Goal: Task Accomplishment & Management: Use online tool/utility

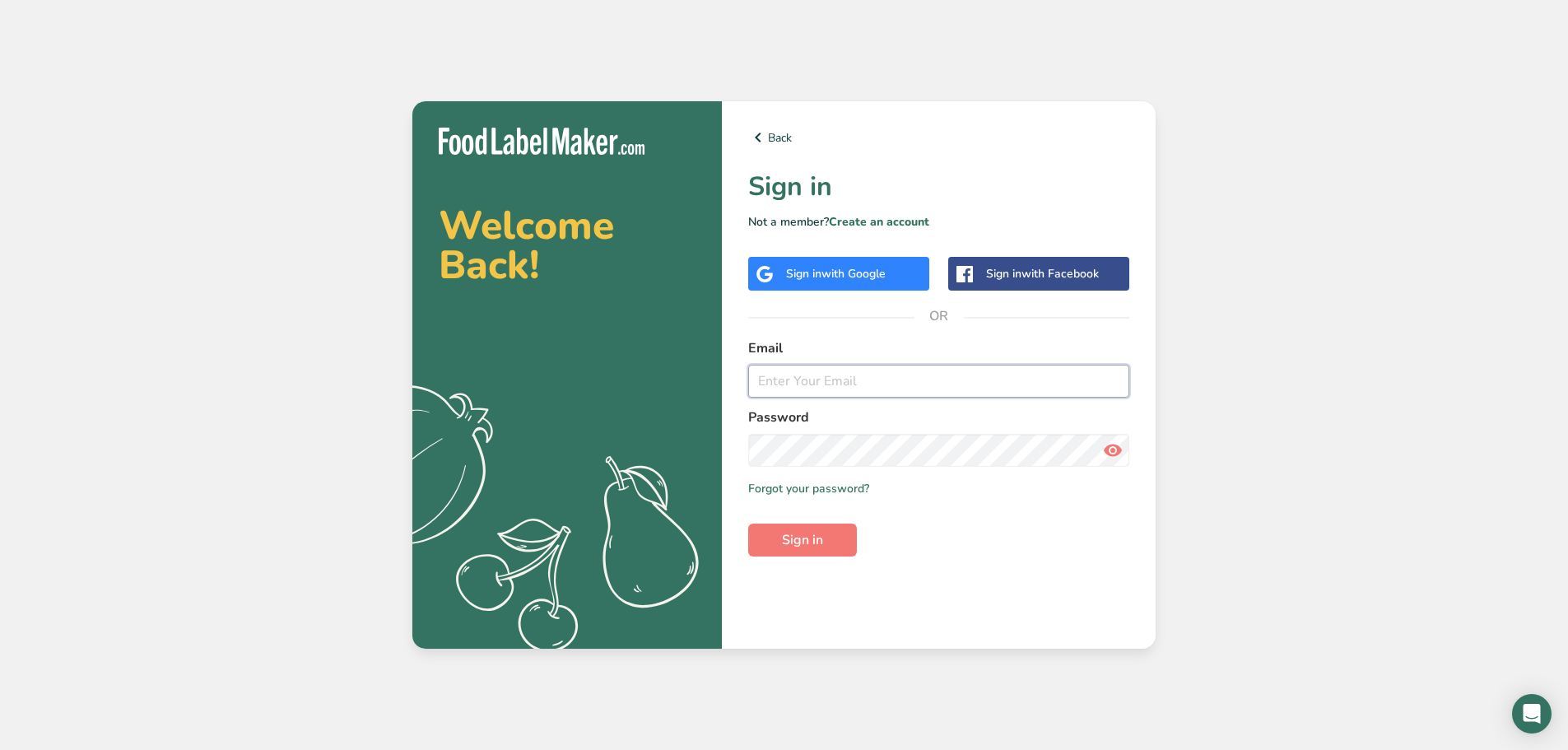
type input "[PERSON_NAME][EMAIL_ADDRESS][DOMAIN_NAME]"
click at [1117, 449] on icon at bounding box center [1113, 451] width 20 height 30
click at [796, 543] on span "Sign in" at bounding box center [802, 541] width 41 height 20
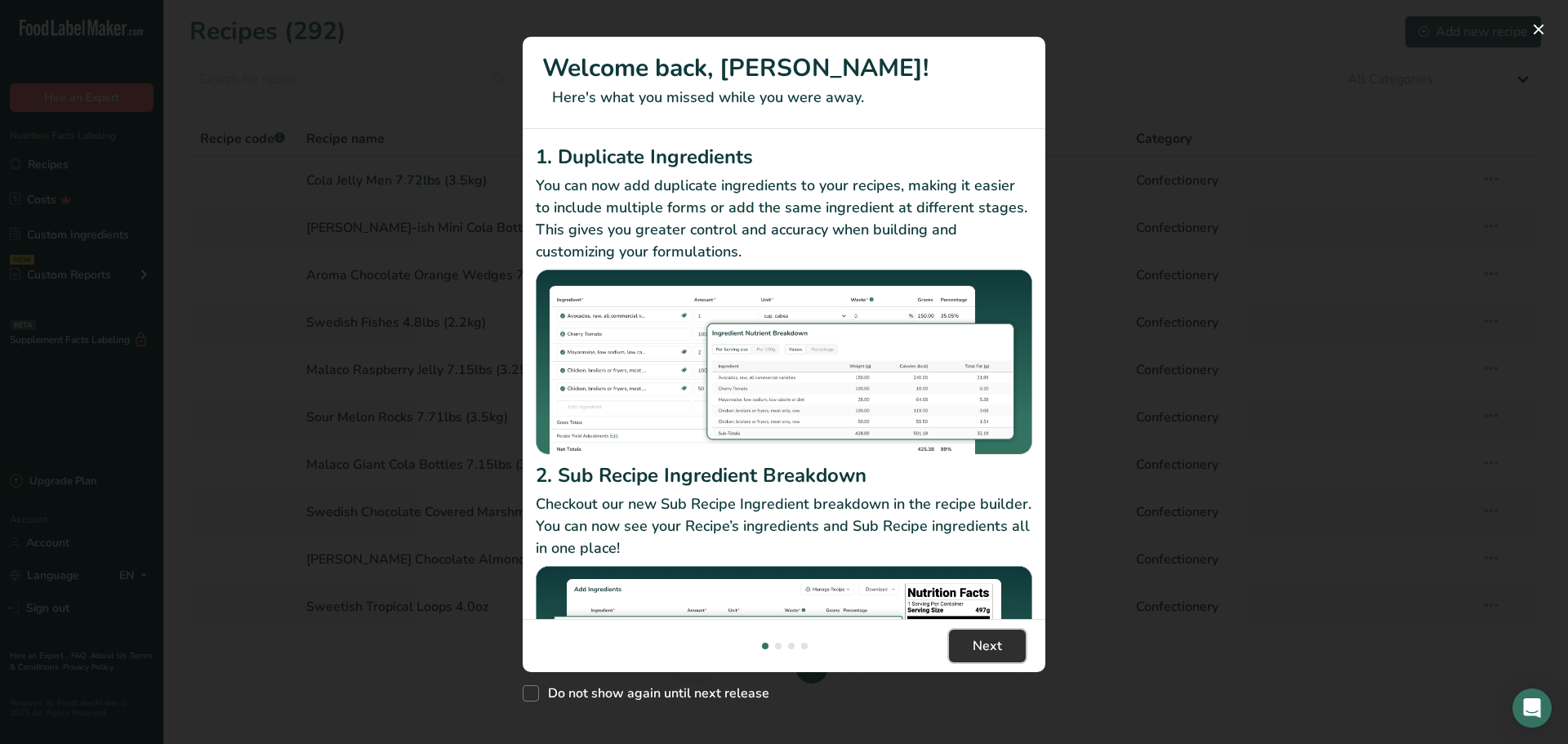
click at [1010, 643] on button "Next" at bounding box center [987, 645] width 76 height 32
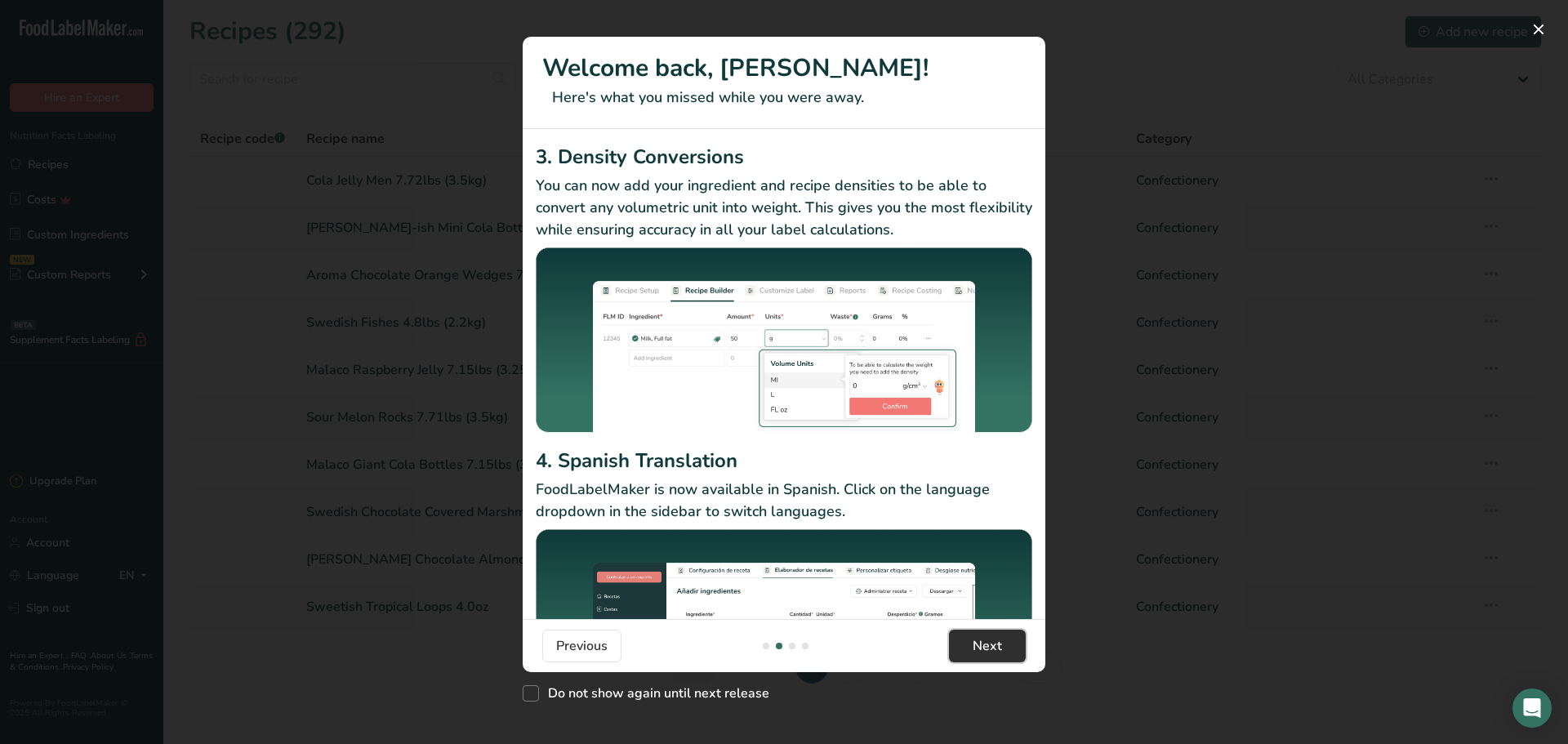
click at [1010, 643] on button "Next" at bounding box center [987, 645] width 76 height 32
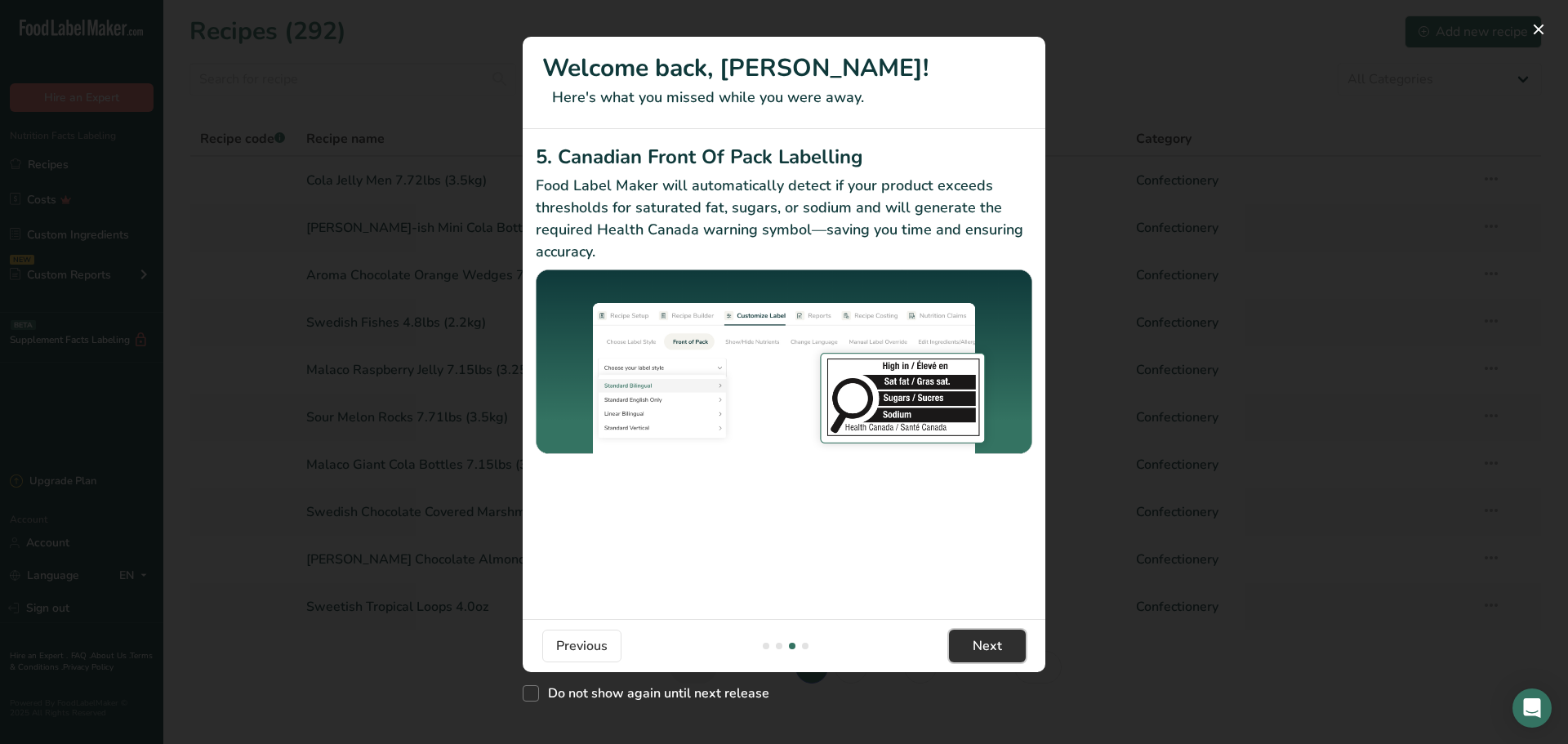
click at [1010, 643] on button "Next" at bounding box center [987, 645] width 76 height 32
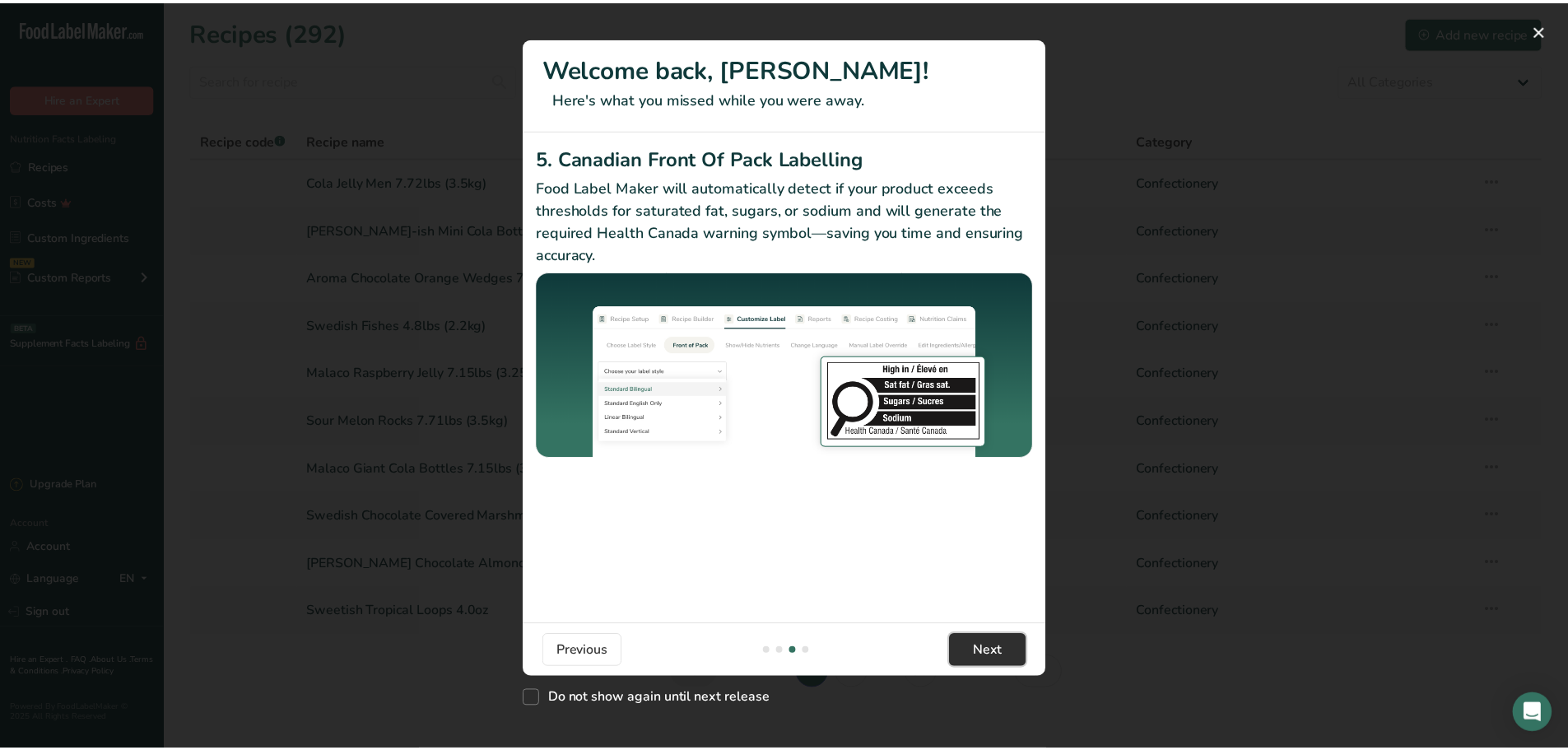
scroll to position [0, 1581]
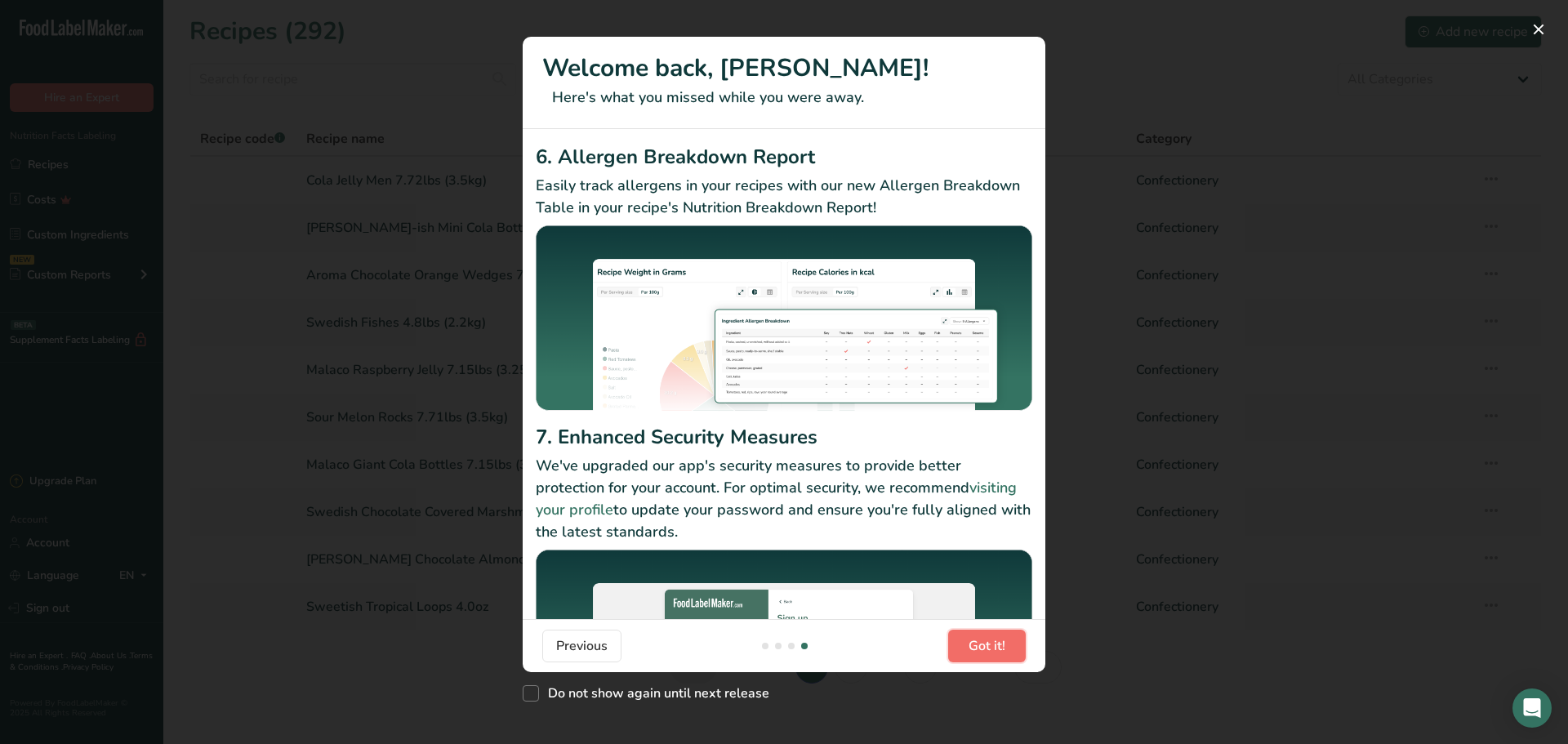
click at [1010, 643] on button "Got it!" at bounding box center [986, 645] width 77 height 32
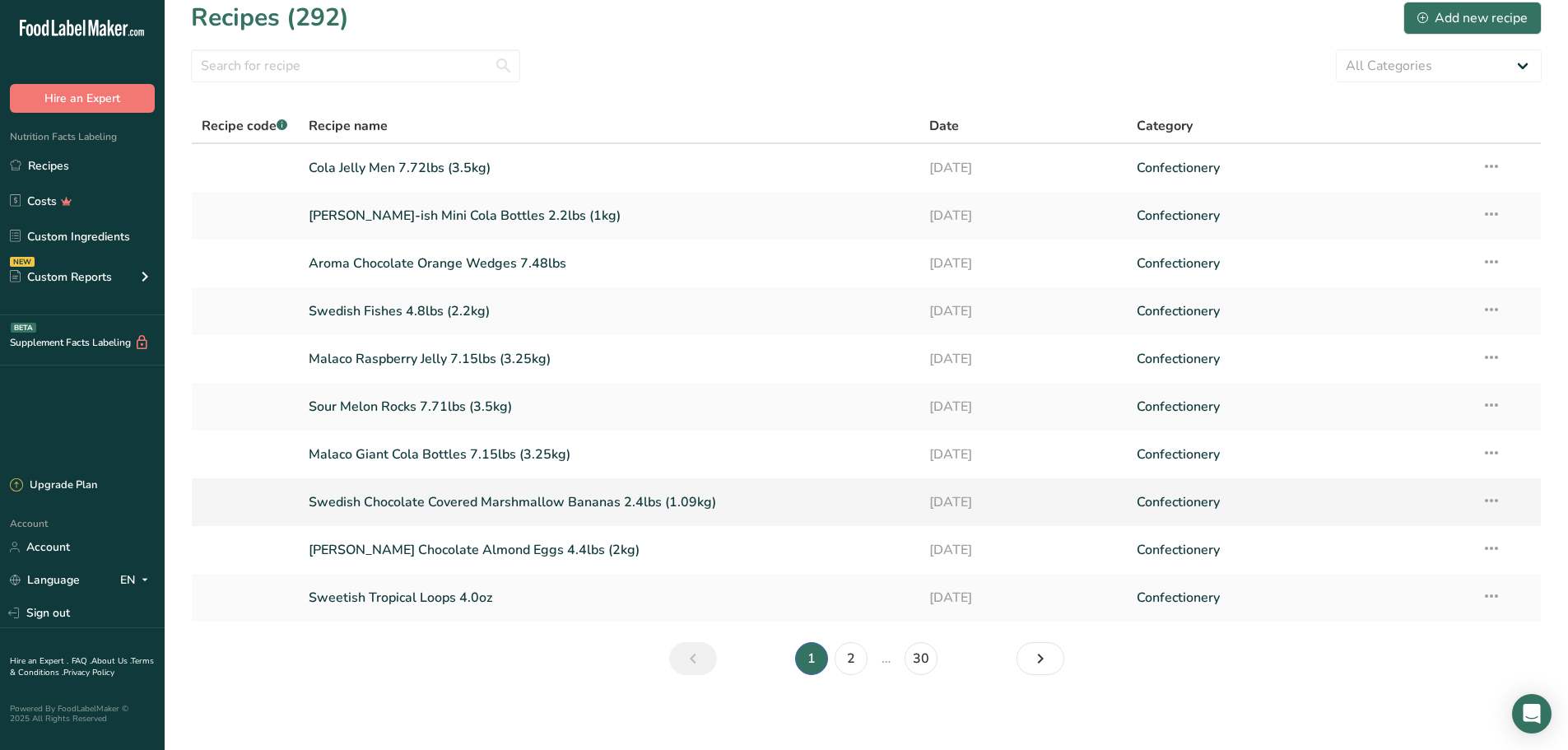
scroll to position [18, 0]
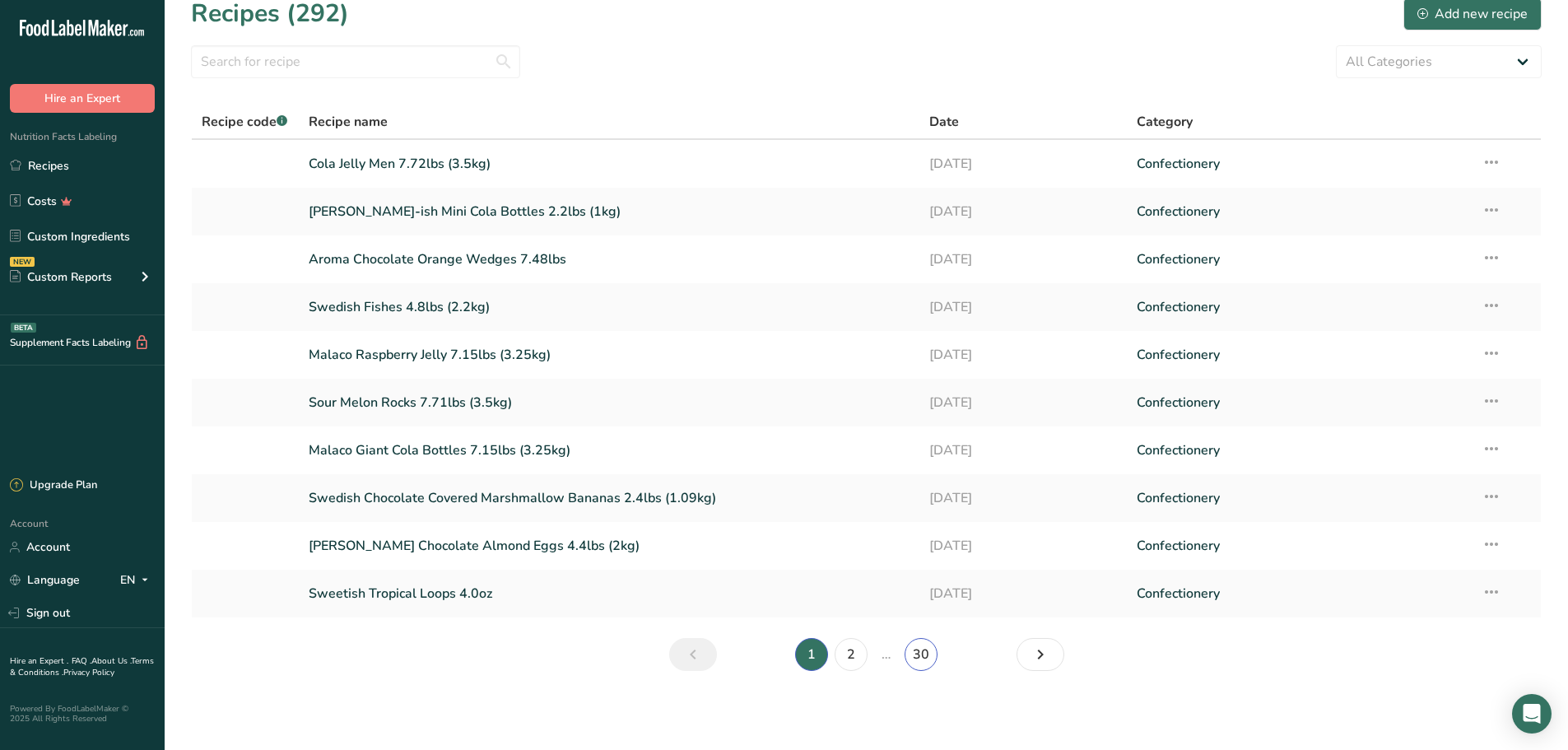
click at [927, 659] on link "30" at bounding box center [921, 654] width 33 height 33
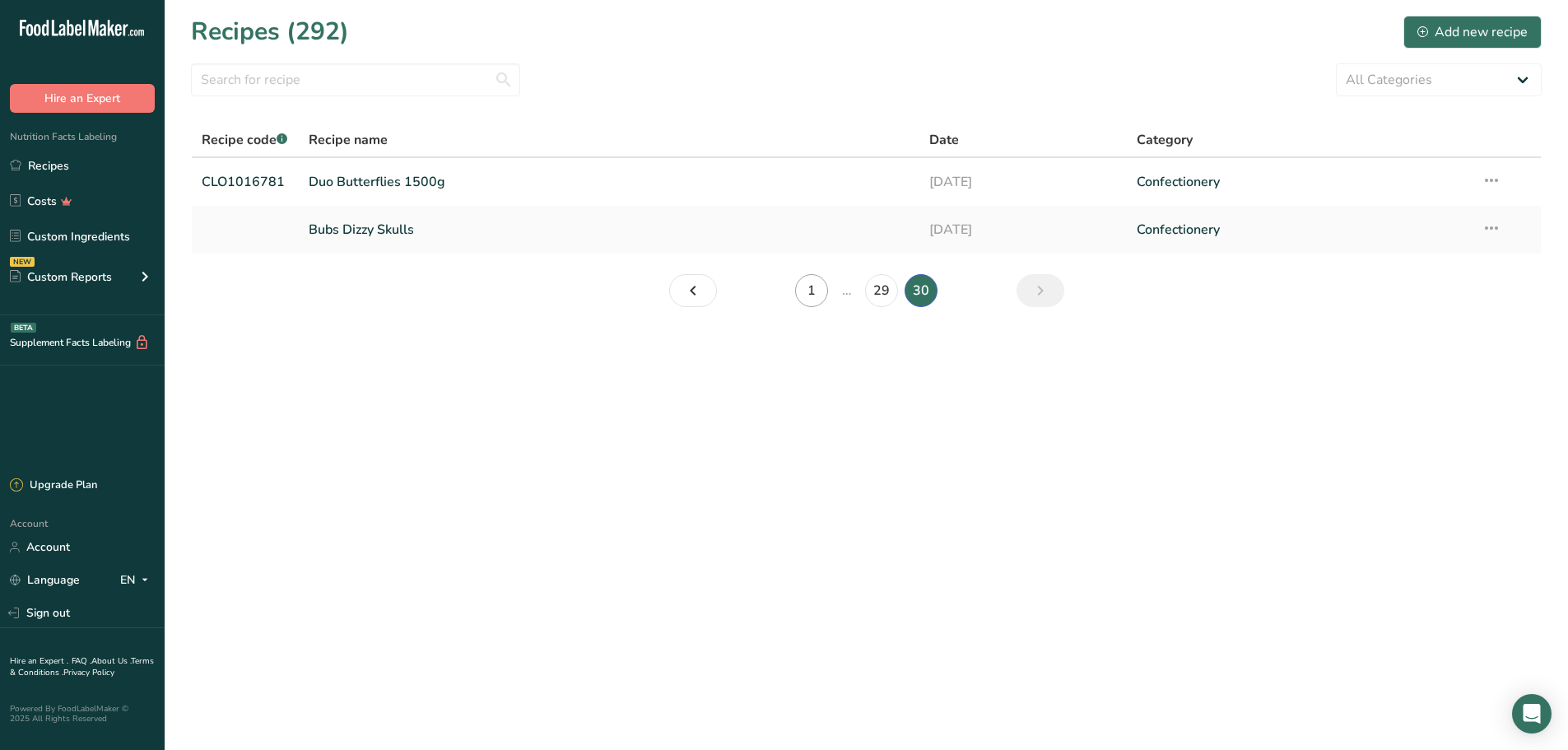
click at [811, 291] on link "1" at bounding box center [811, 290] width 33 height 33
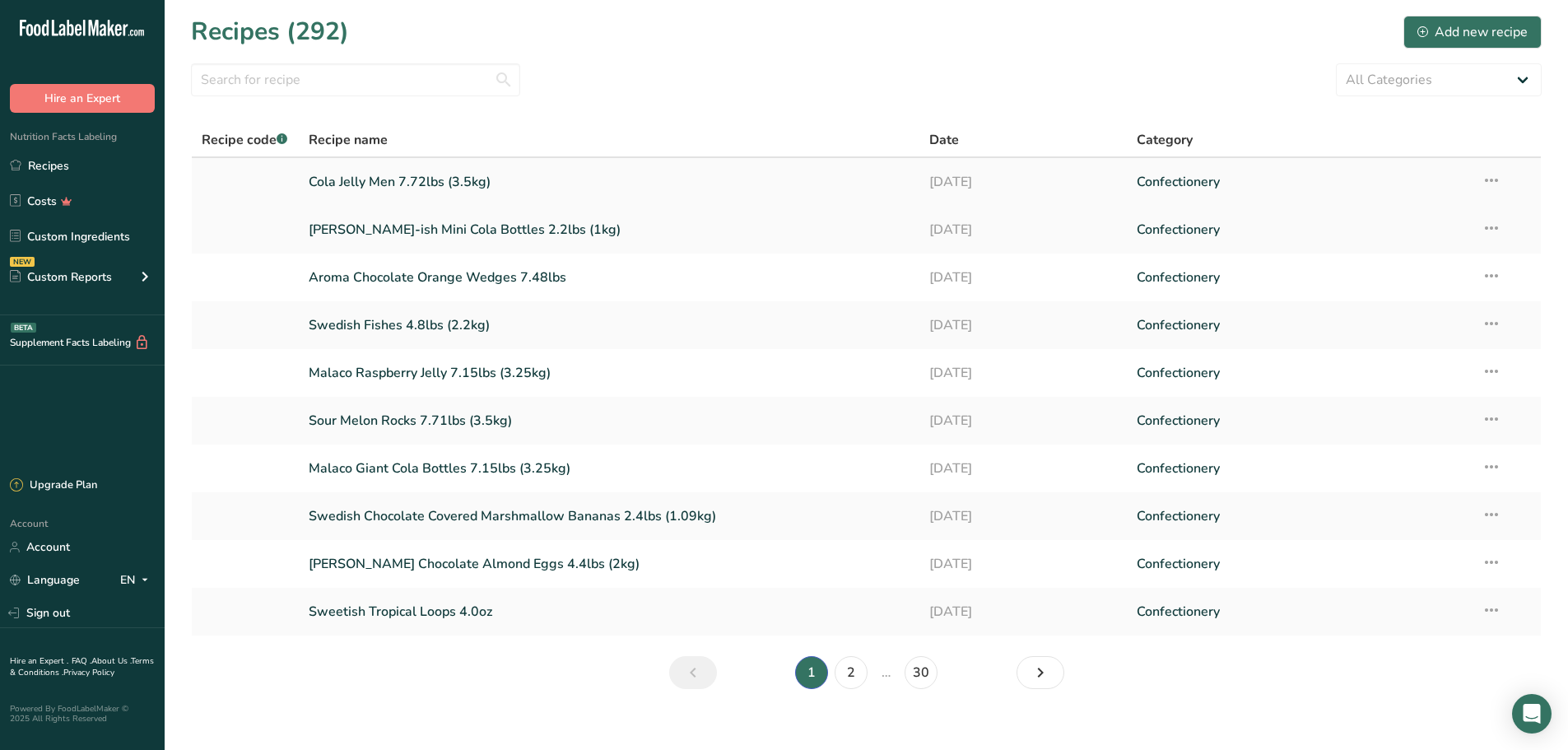
click at [586, 167] on link "Cola Jelly Men 7.72lbs (3.5kg)" at bounding box center [609, 182] width 602 height 35
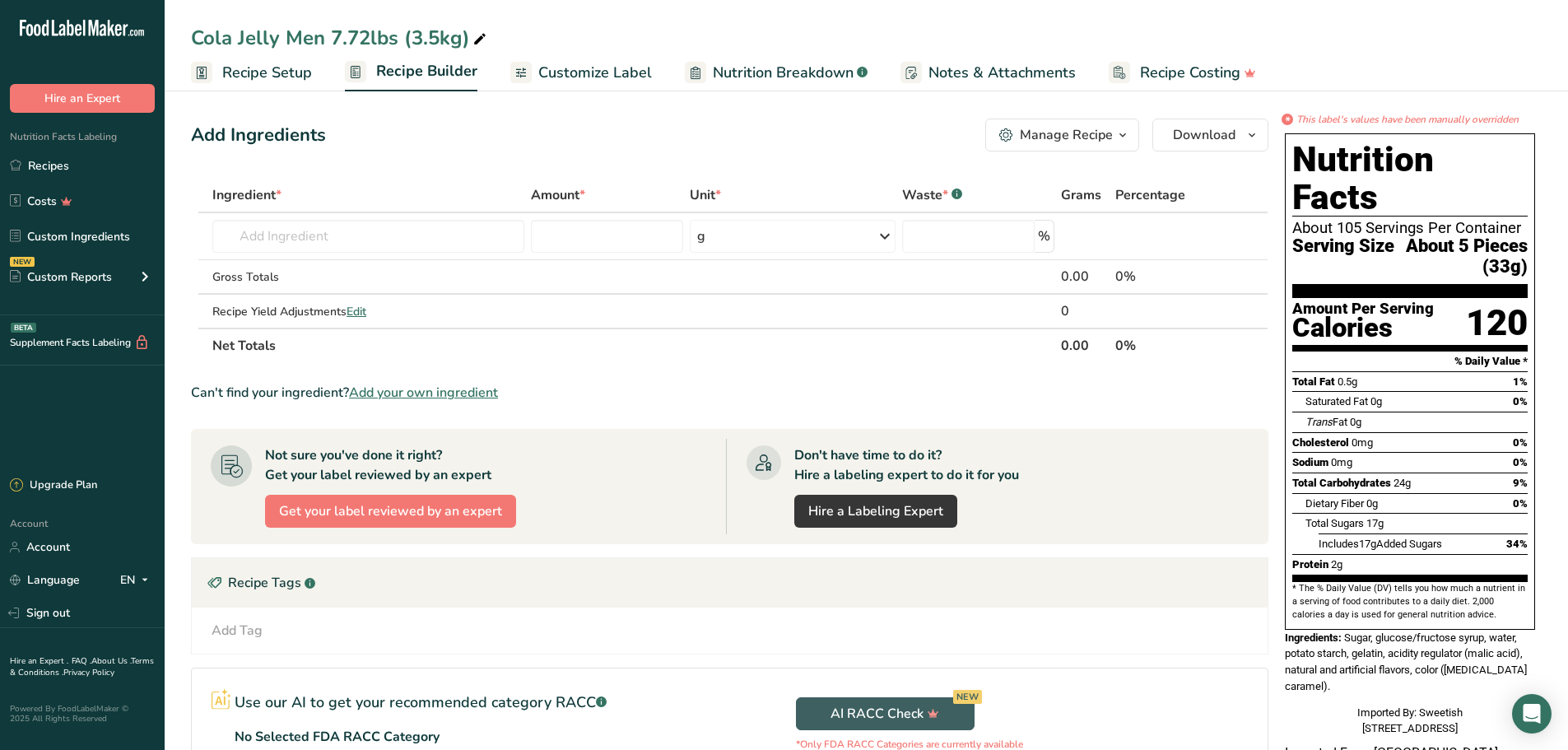
click at [585, 80] on span "Customize Label" at bounding box center [595, 72] width 114 height 22
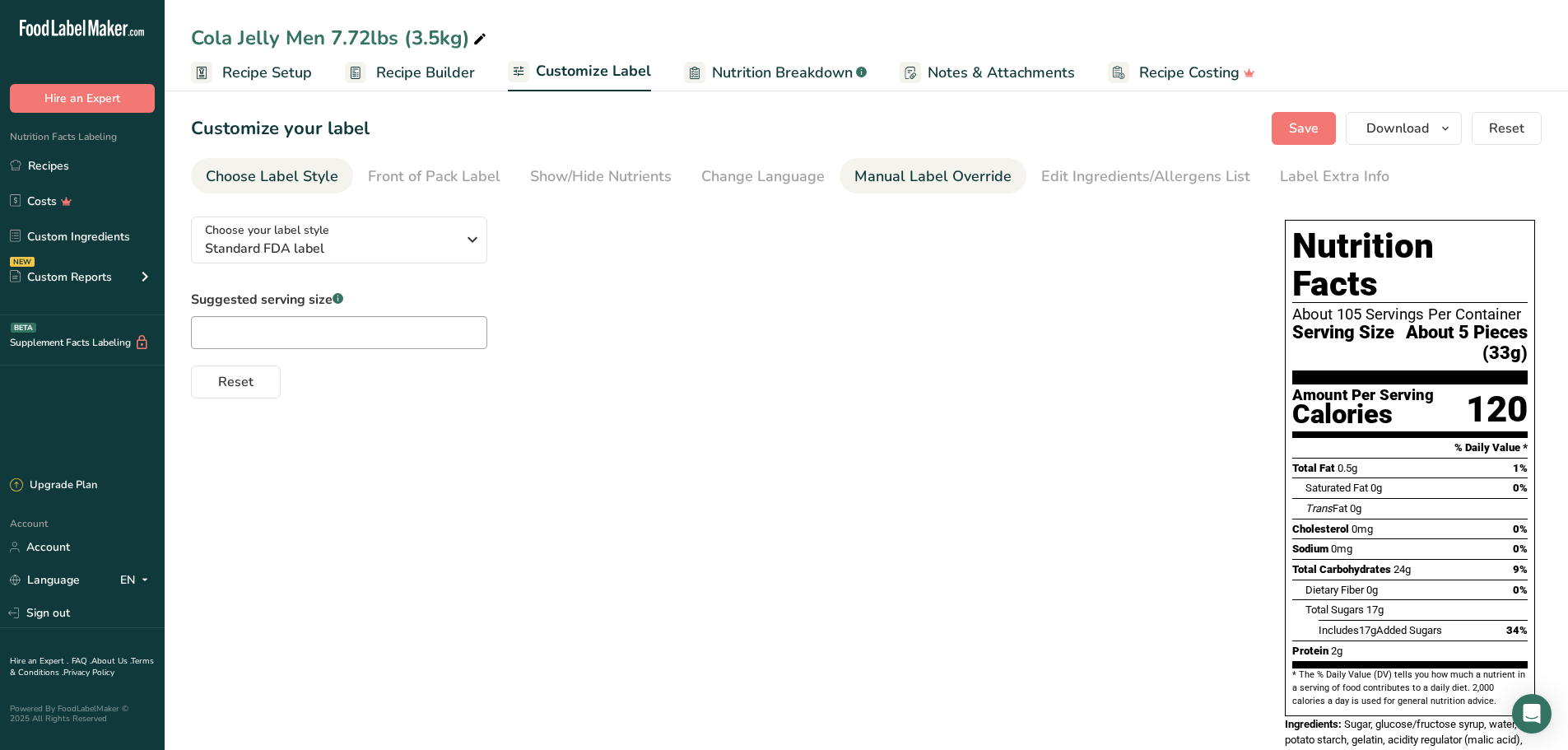
click at [898, 185] on div "Manual Label Override" at bounding box center [933, 176] width 157 height 22
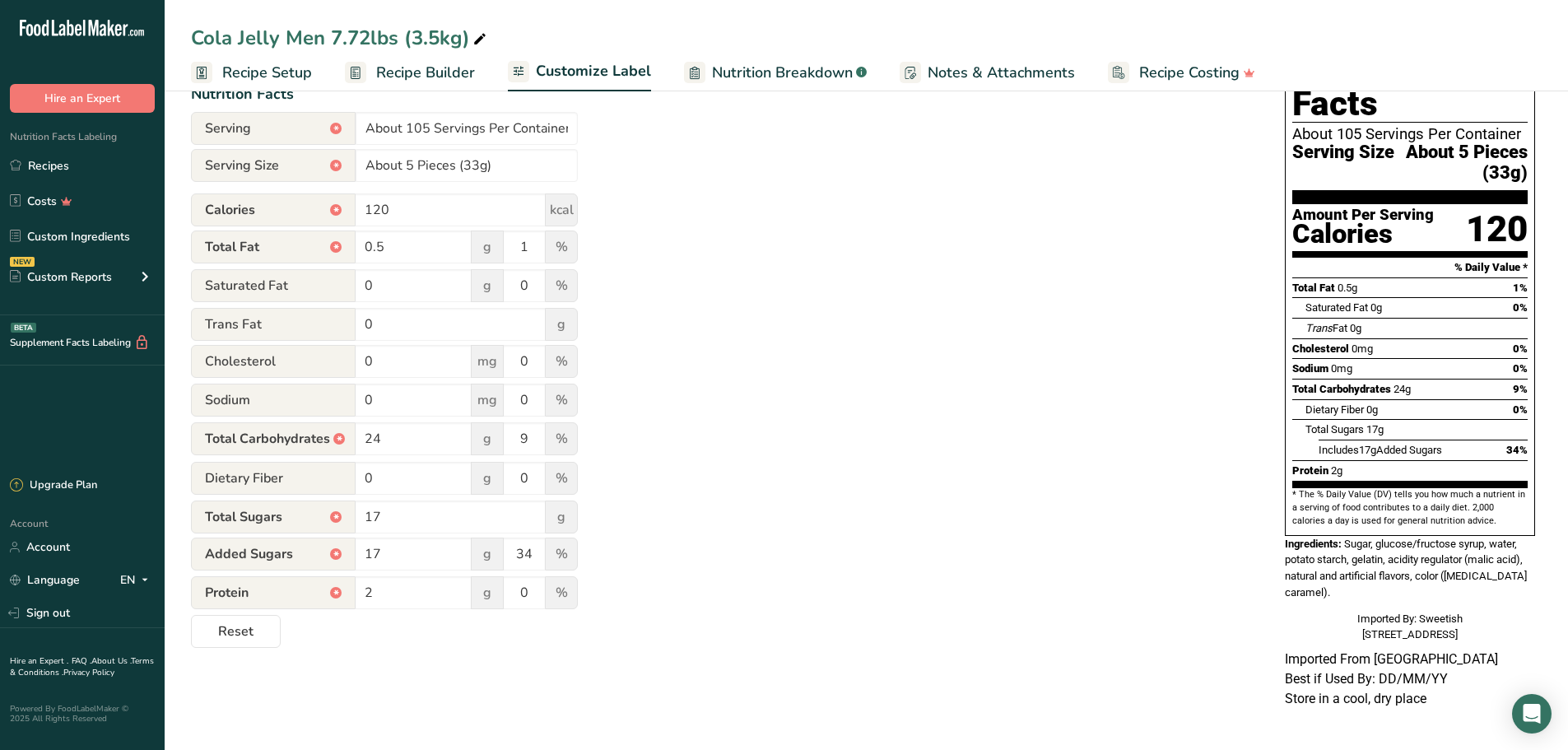
scroll to position [16, 0]
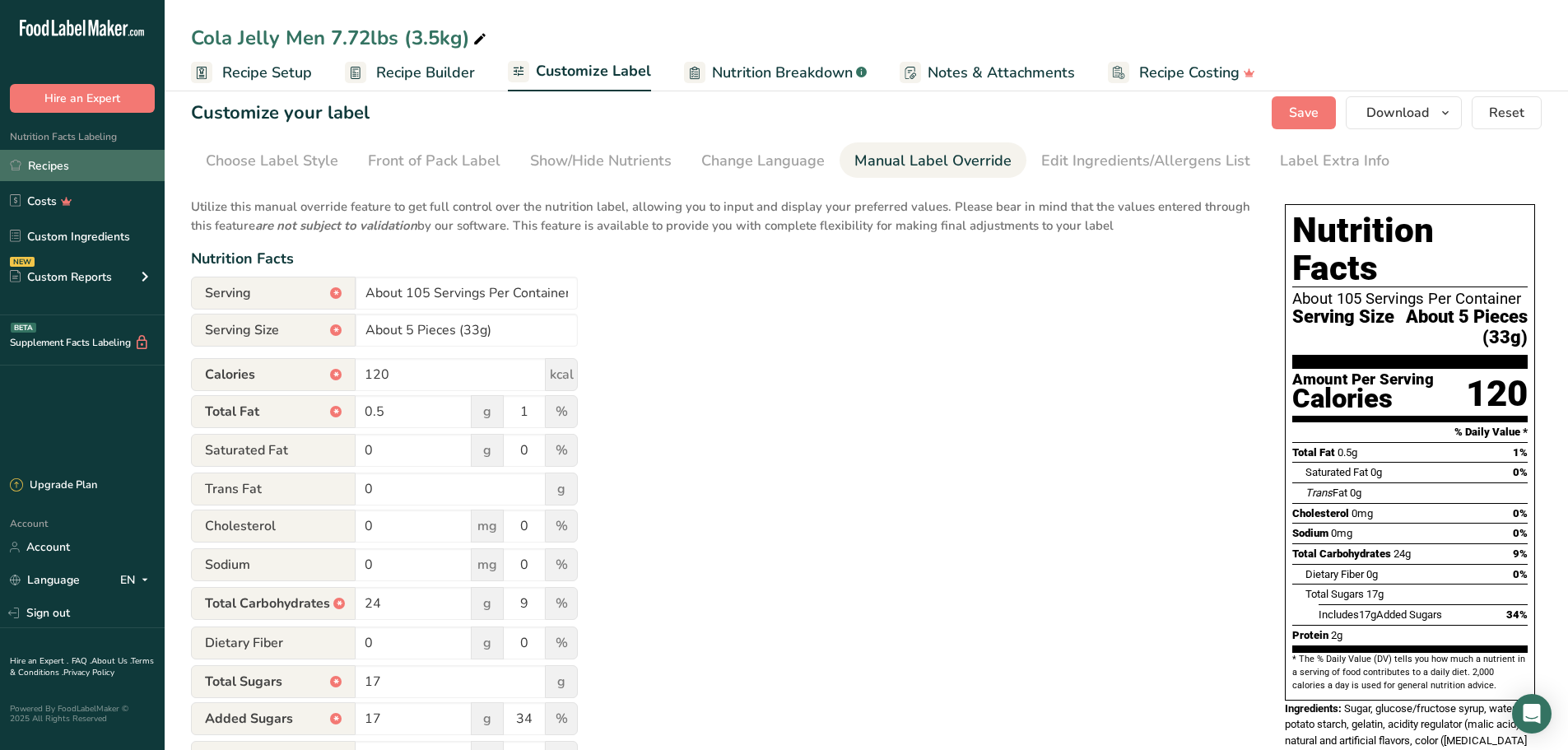
click at [91, 162] on link "Recipes" at bounding box center [82, 166] width 165 height 32
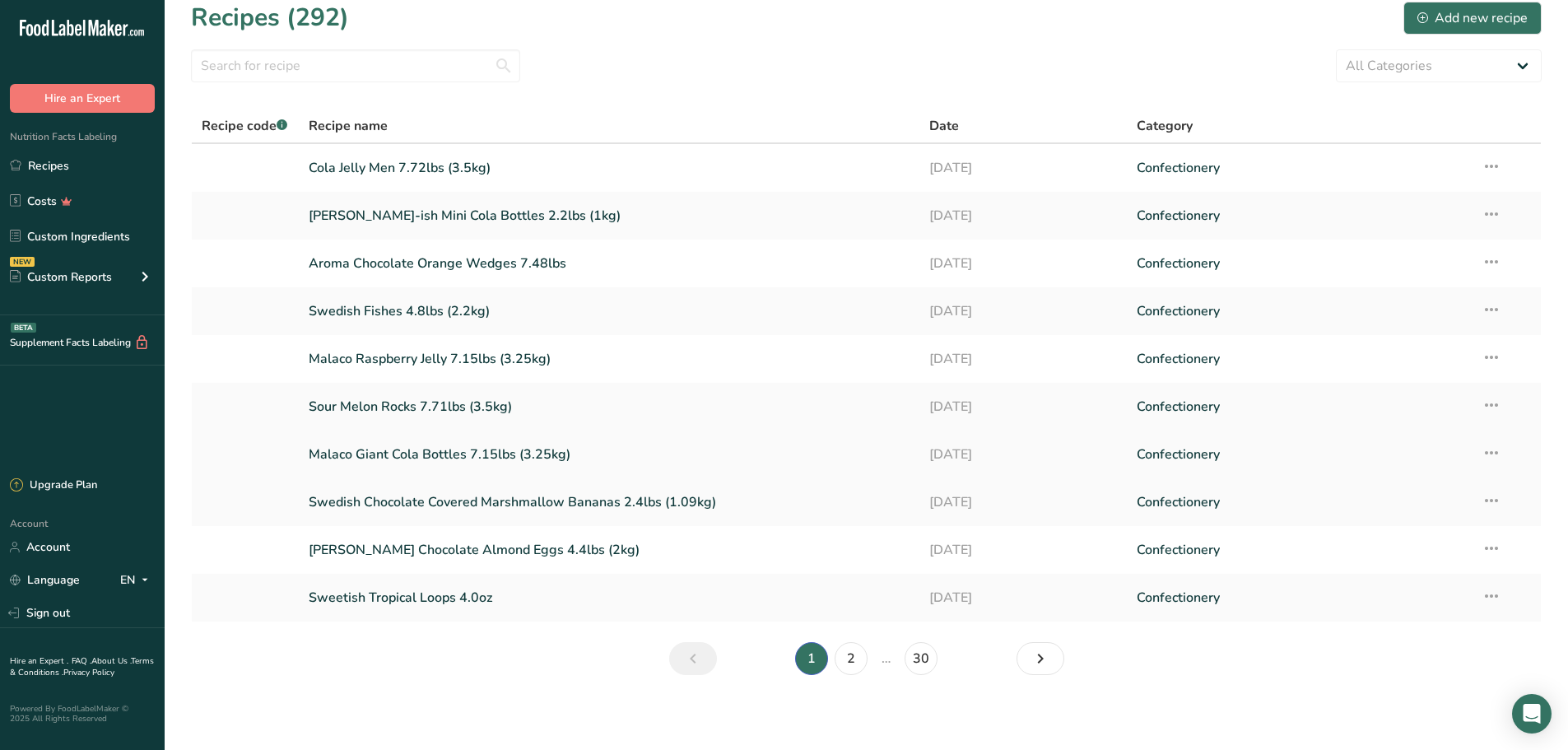
scroll to position [18, 0]
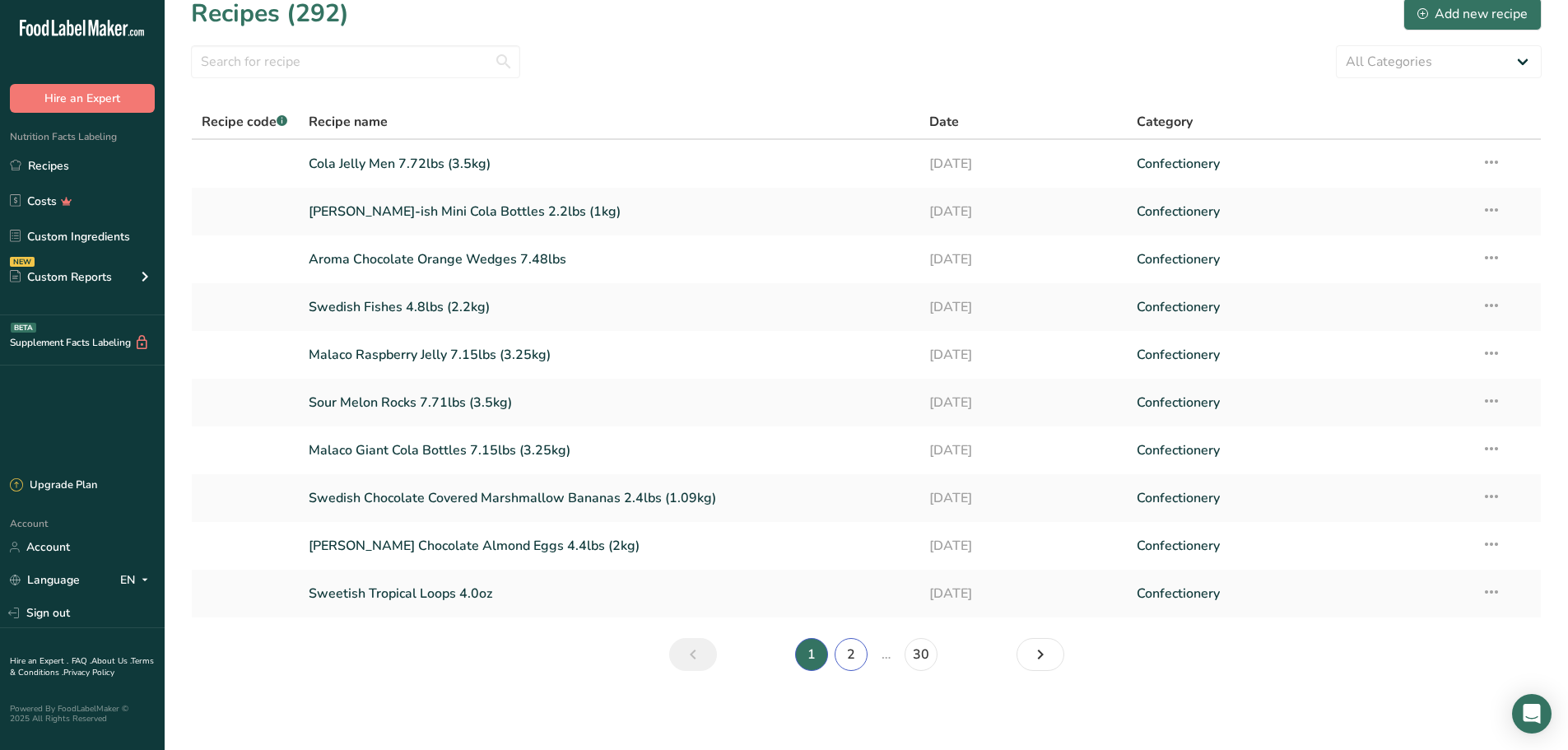
click at [852, 643] on link "2" at bounding box center [851, 654] width 33 height 33
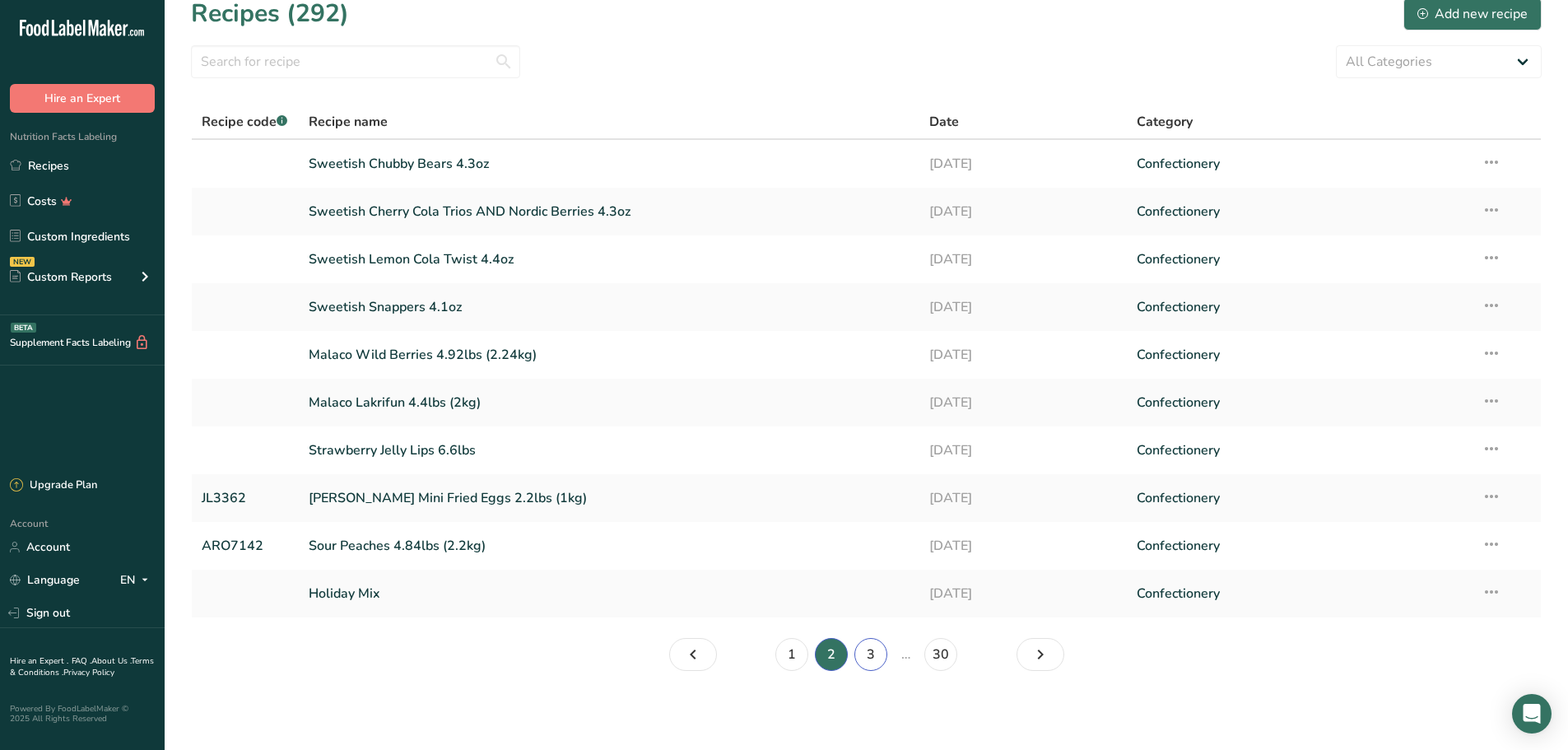
click at [879, 657] on link "3" at bounding box center [870, 654] width 33 height 33
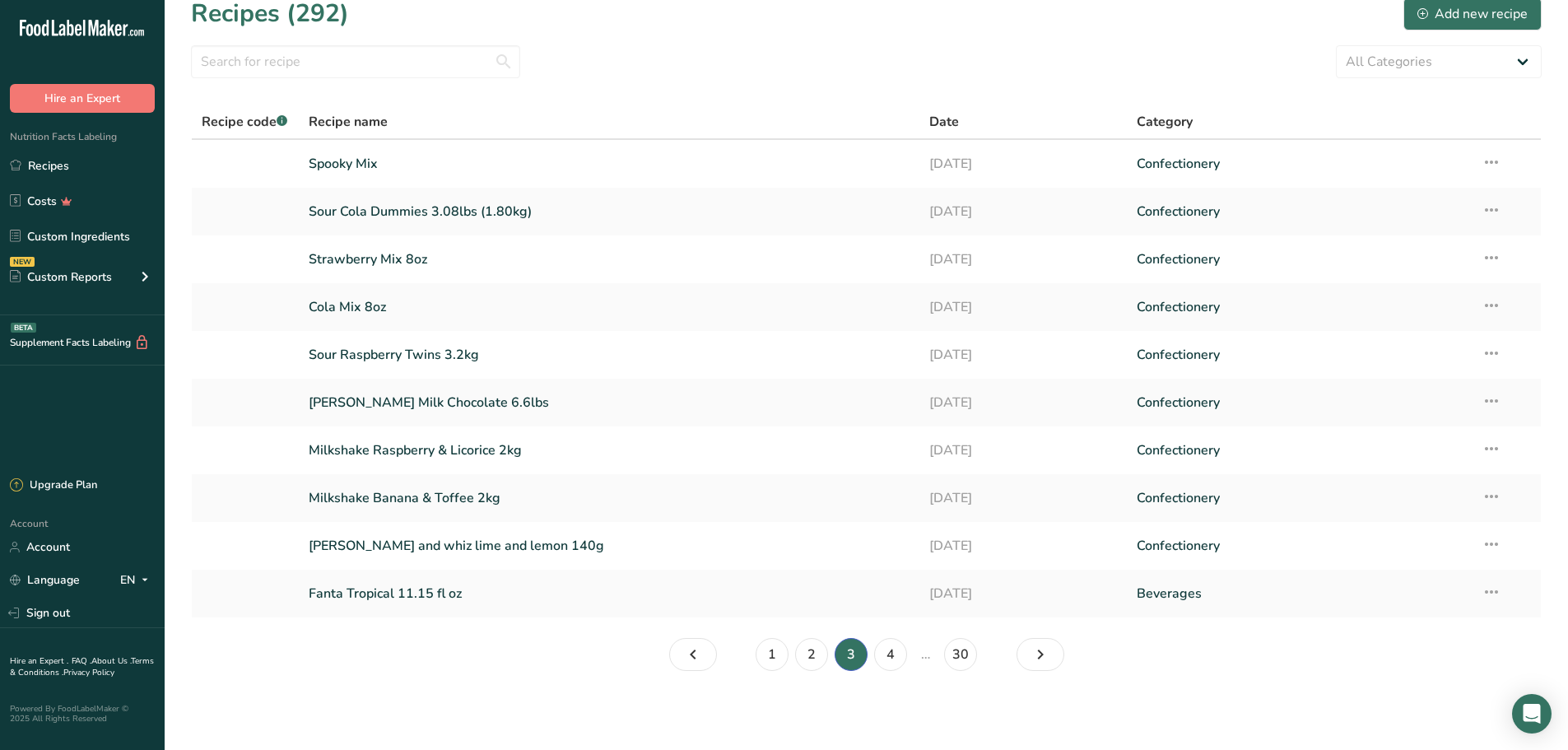
click at [870, 656] on li "4" at bounding box center [890, 654] width 40 height 33
click at [880, 658] on link "4" at bounding box center [890, 654] width 33 height 33
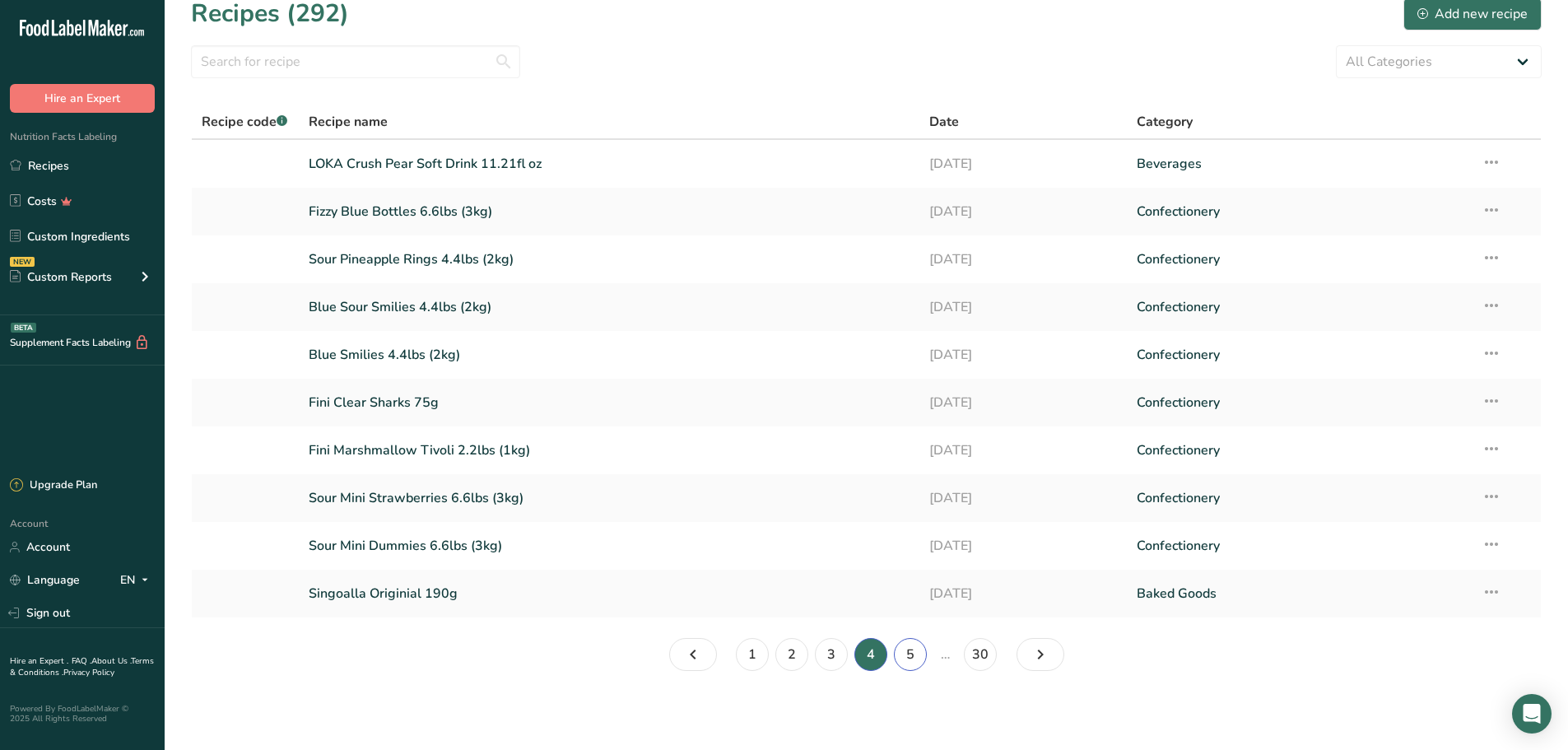
click at [910, 662] on link "5" at bounding box center [910, 654] width 33 height 33
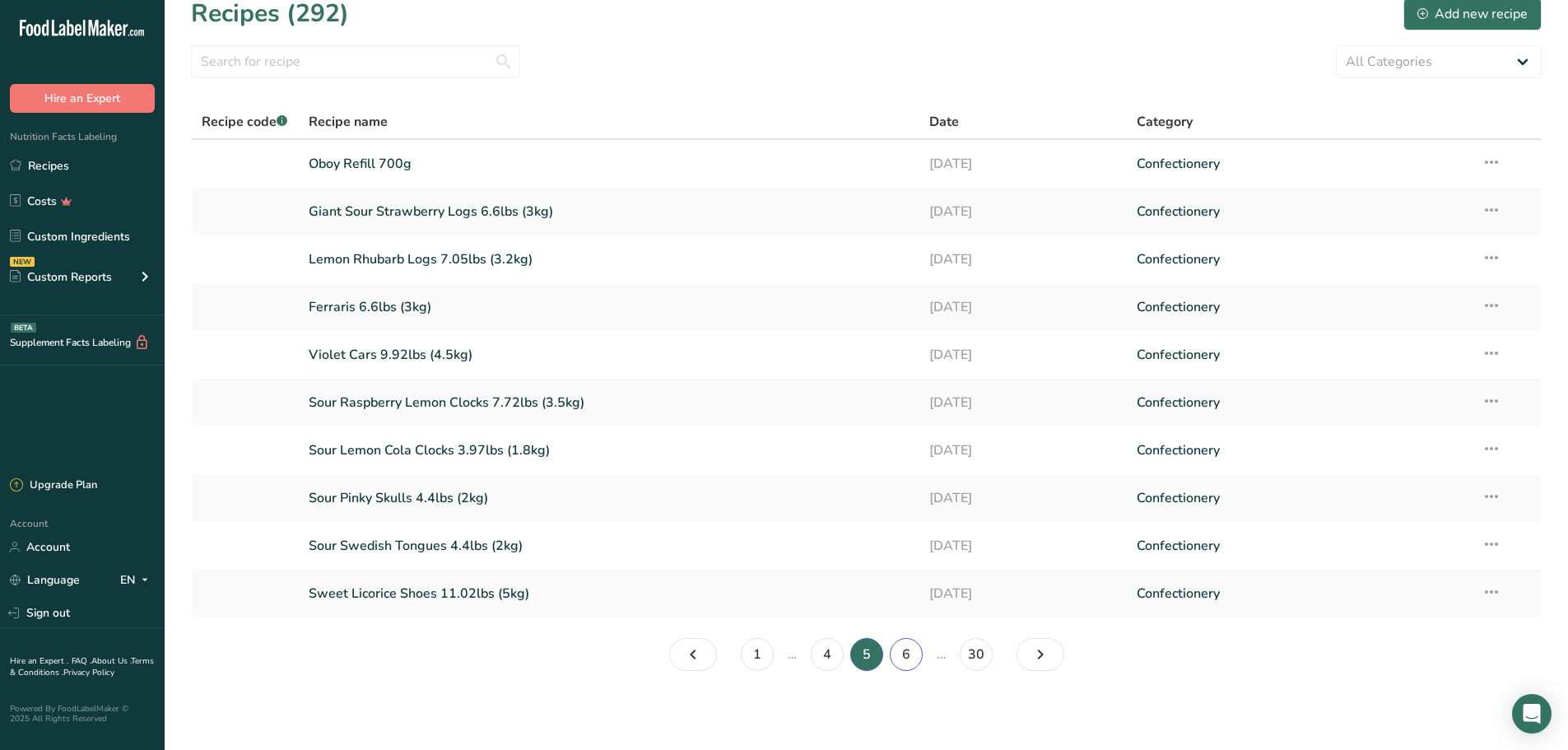
click at [913, 648] on link "6" at bounding box center [906, 654] width 33 height 33
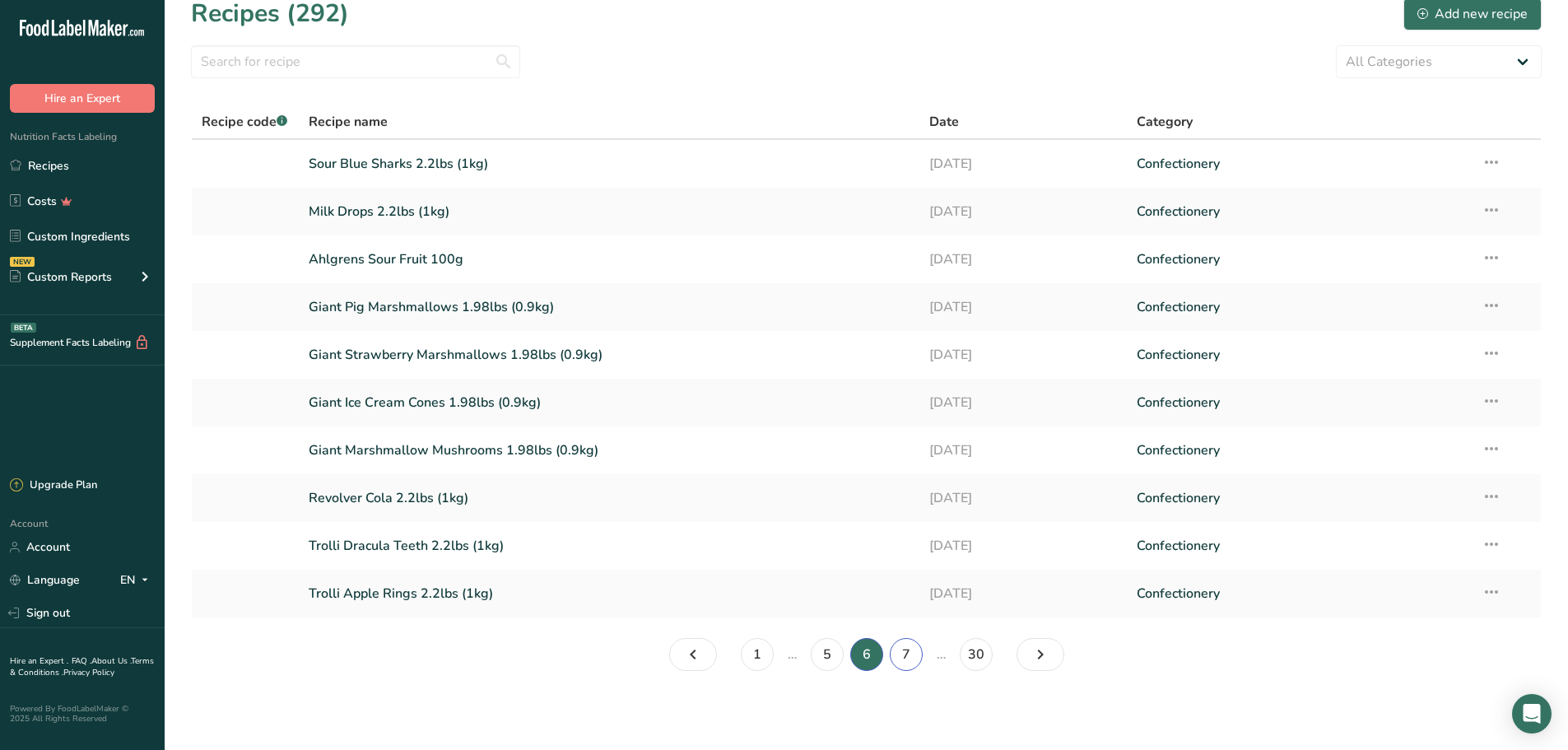
click at [902, 661] on link "7" at bounding box center [906, 654] width 33 height 33
click at [757, 650] on link "1" at bounding box center [757, 654] width 33 height 33
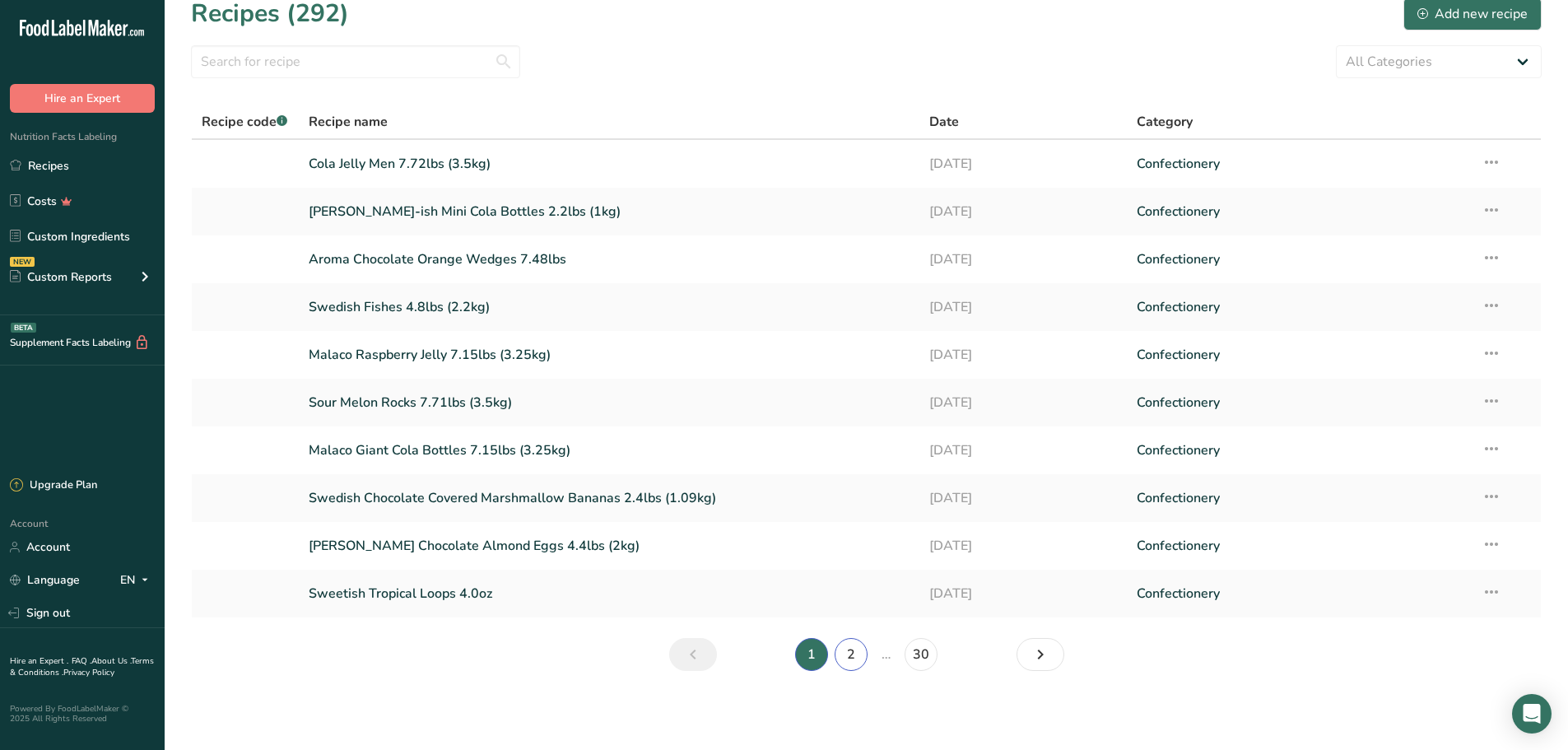
click at [856, 653] on link "2" at bounding box center [851, 654] width 33 height 33
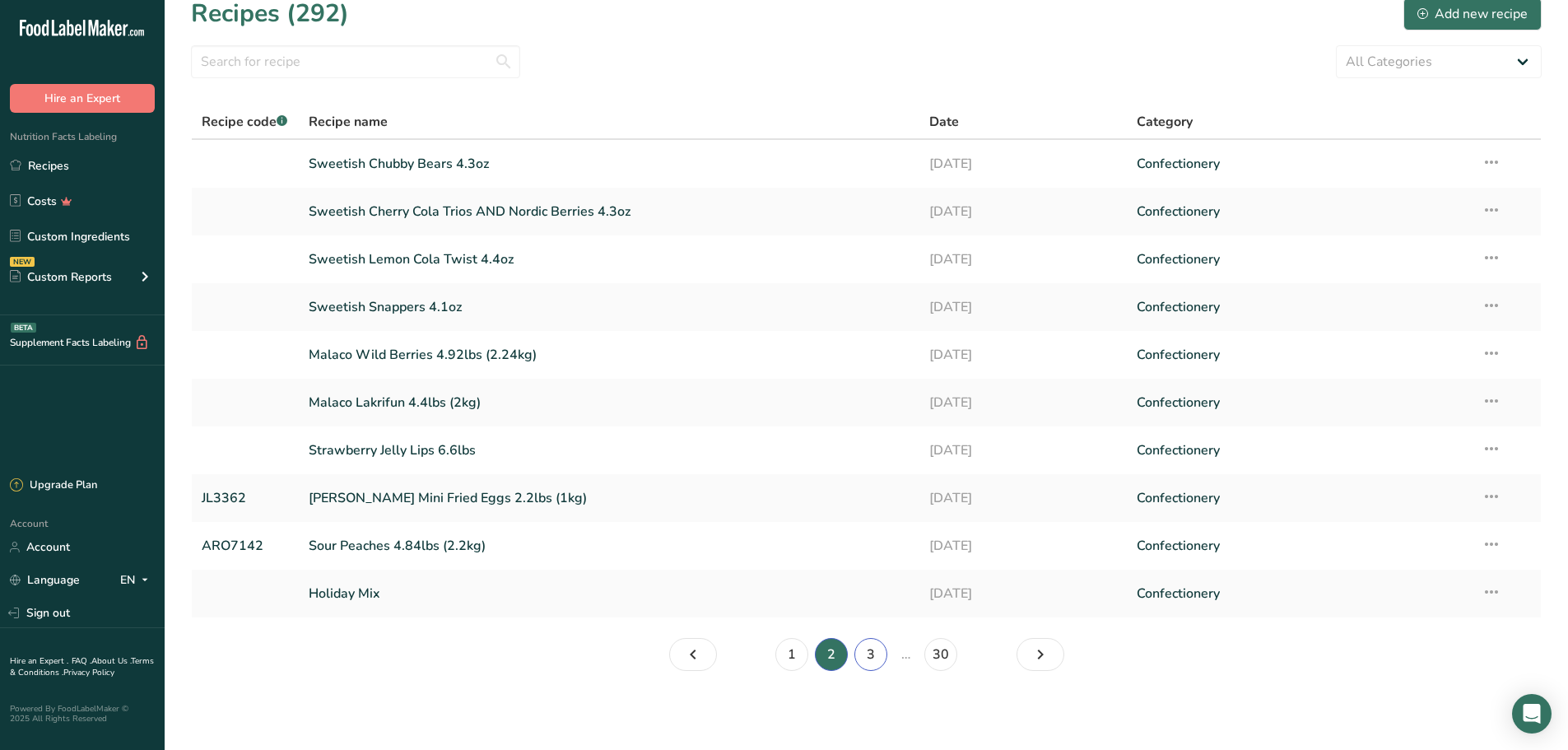
click at [867, 654] on link "3" at bounding box center [870, 654] width 33 height 33
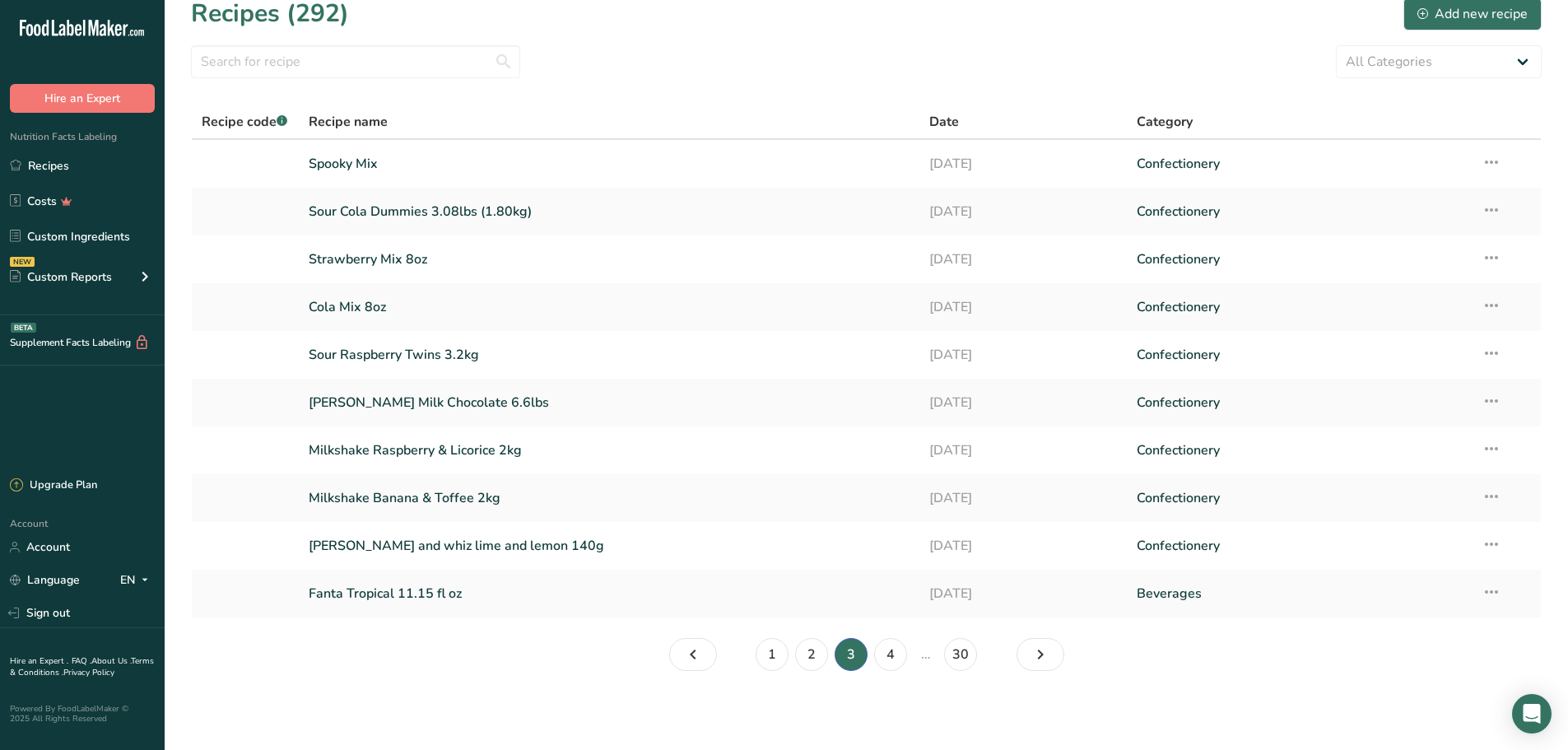
click at [793, 668] on li "2" at bounding box center [811, 654] width 40 height 33
click at [788, 663] on li "1" at bounding box center [772, 654] width 40 height 33
click at [778, 657] on link "1" at bounding box center [772, 654] width 33 height 33
